Goal: Submit feedback/report problem

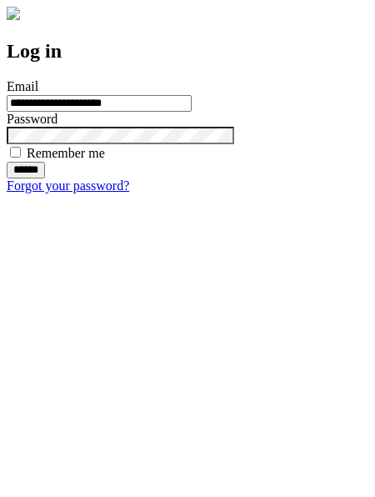
type input "**********"
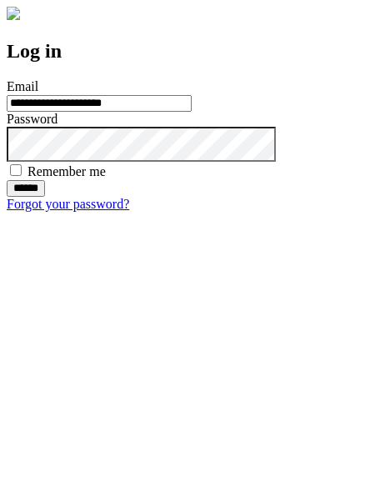
click at [45, 197] on input "******" at bounding box center [26, 188] width 38 height 17
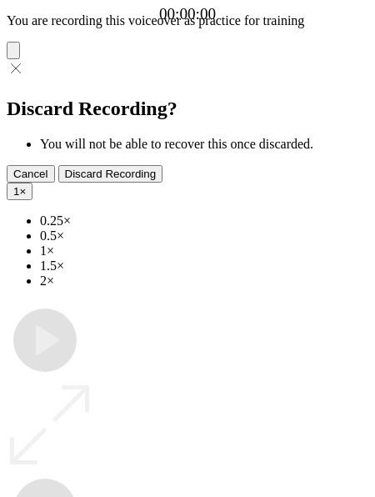
type input "**********"
